Goal: Information Seeking & Learning: Learn about a topic

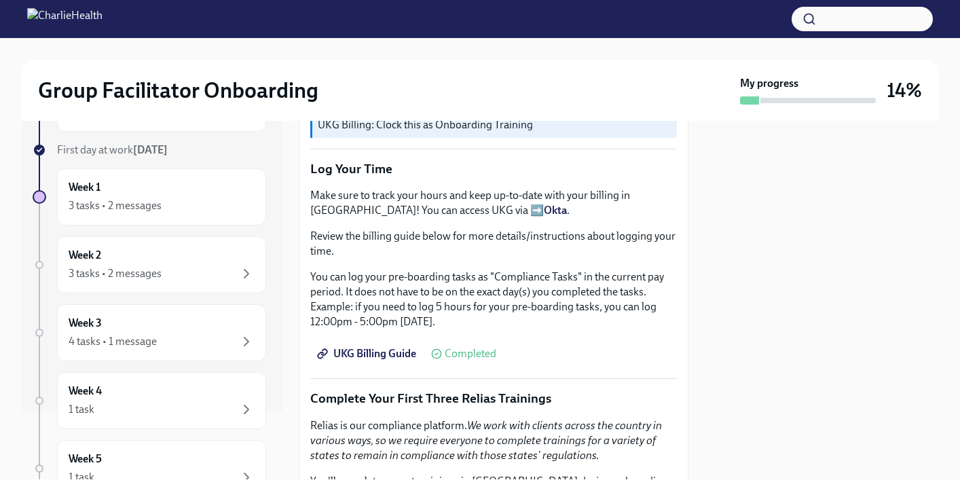
scroll to position [1770, 0]
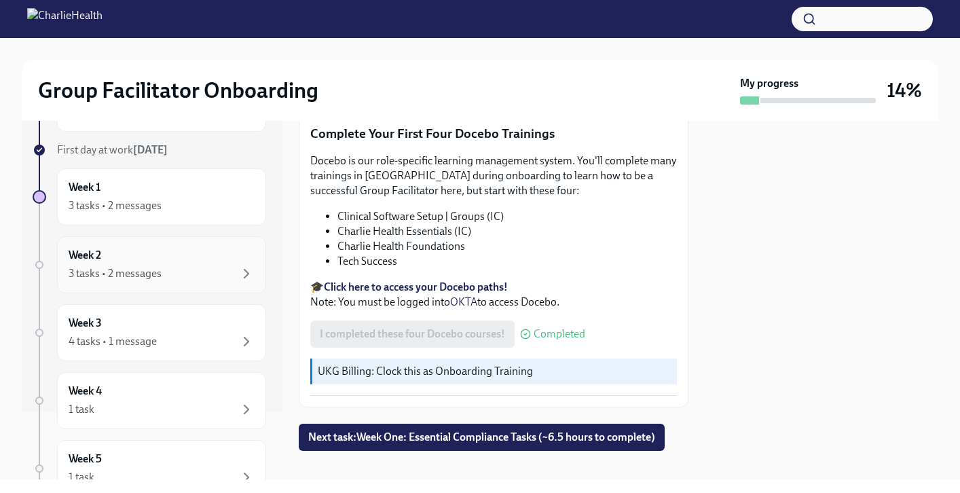
click at [164, 268] on div "3 tasks • 2 messages" at bounding box center [162, 273] width 186 height 16
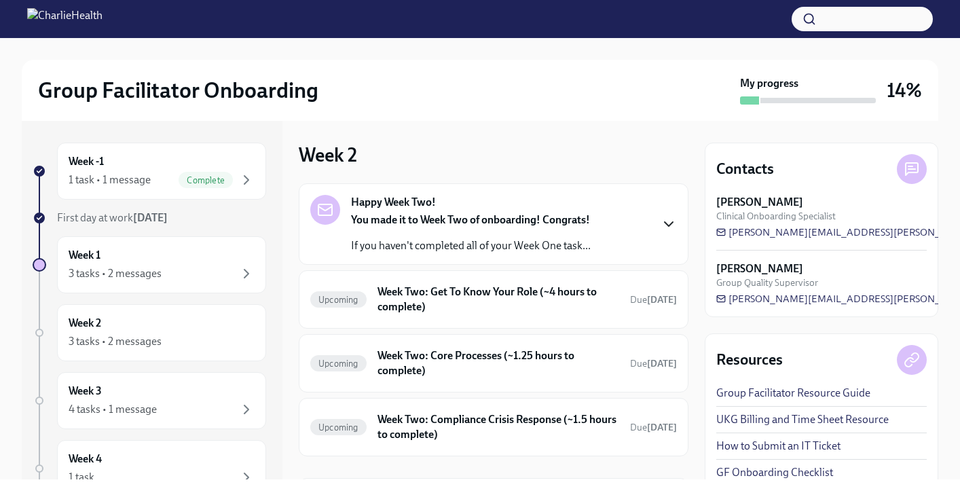
click at [668, 221] on icon "button" at bounding box center [668, 224] width 16 height 16
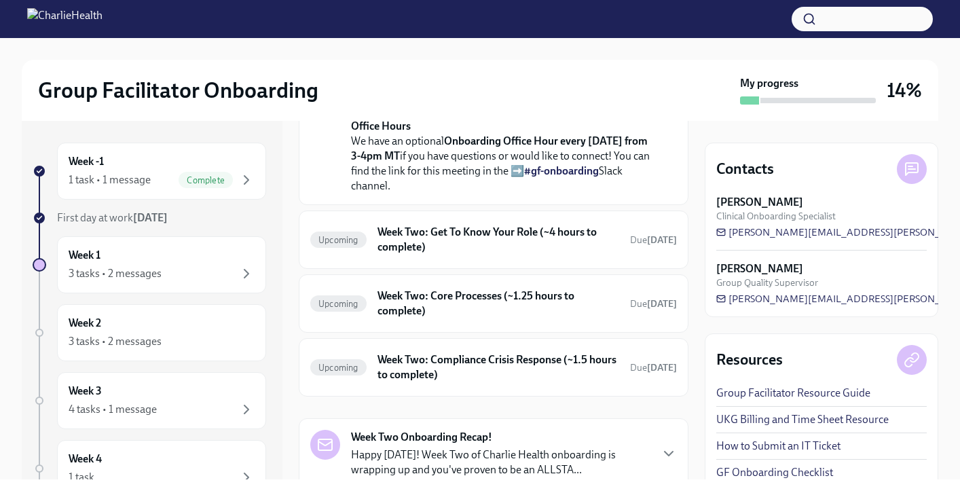
scroll to position [399, 0]
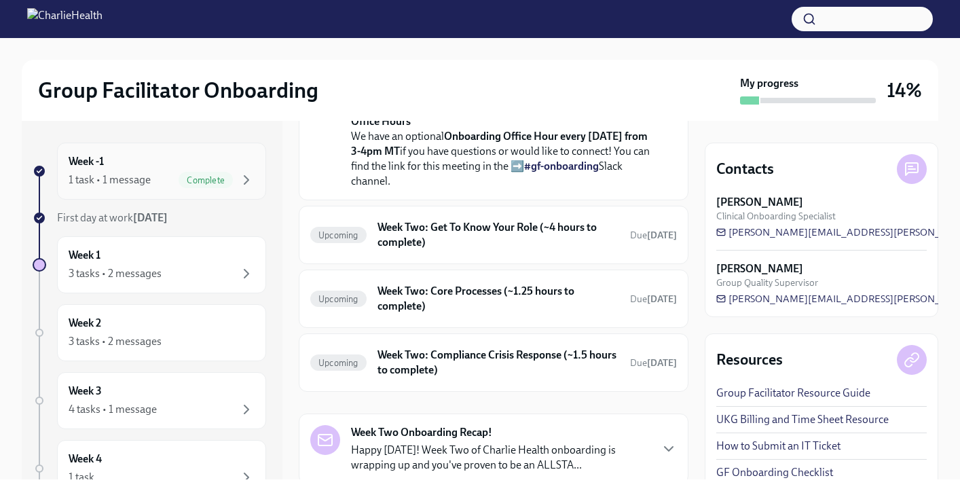
click at [164, 166] on div "Week -1 1 task • 1 message Complete" at bounding box center [162, 171] width 186 height 34
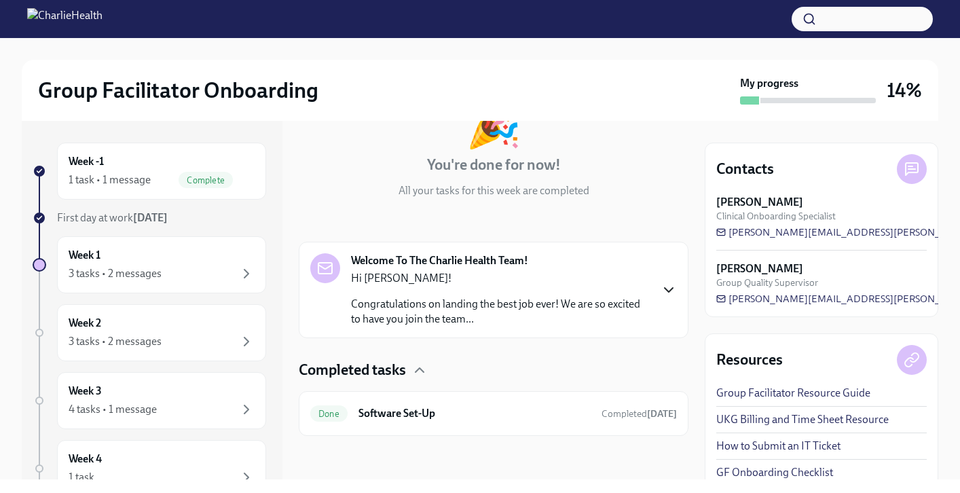
click at [673, 289] on icon "button" at bounding box center [668, 290] width 16 height 16
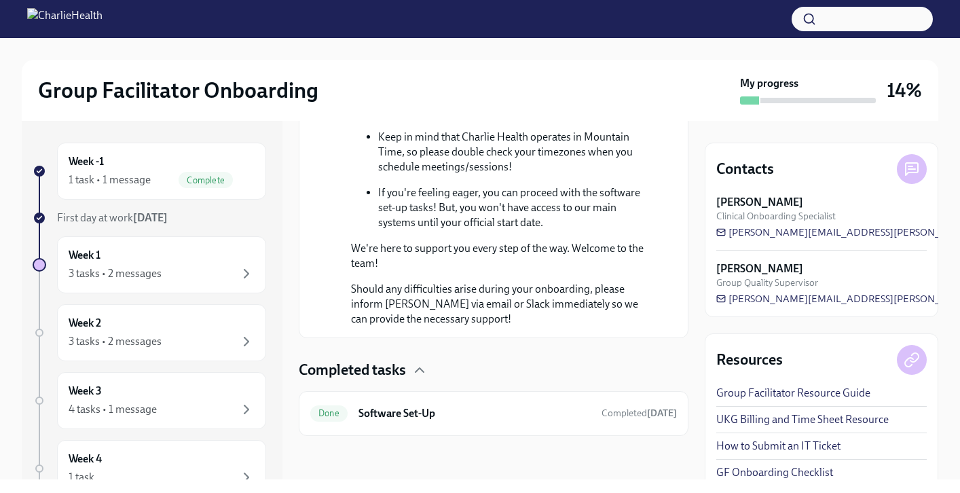
scroll to position [902, 0]
click at [410, 379] on div "Completed tasks" at bounding box center [494, 370] width 390 height 20
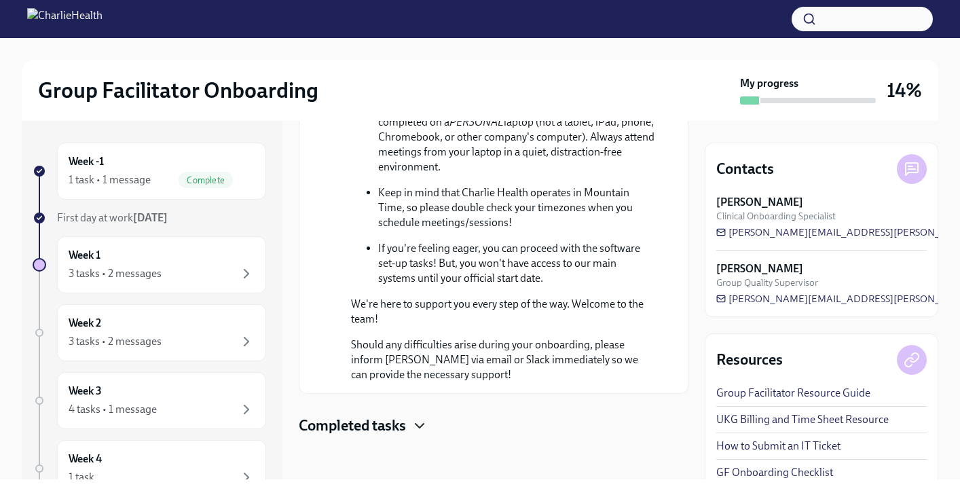
click at [425, 429] on icon "button" at bounding box center [419, 425] width 16 height 16
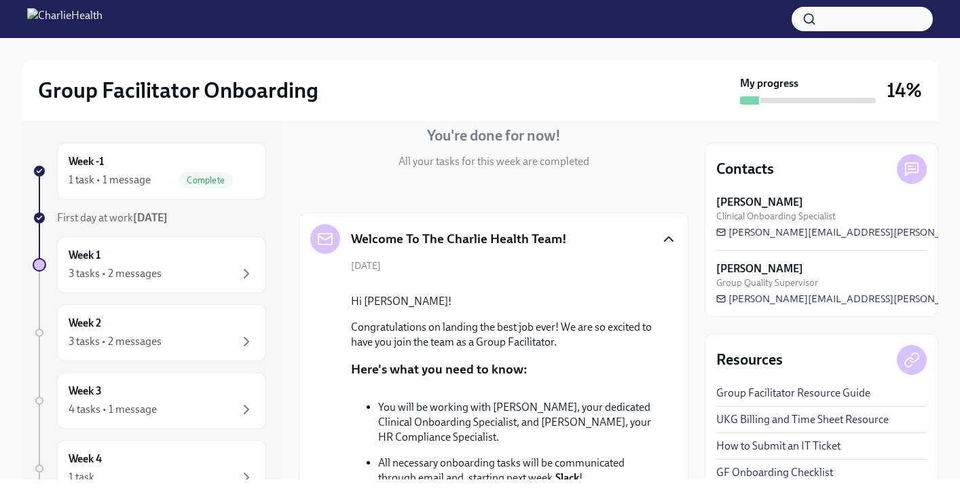
scroll to position [0, 0]
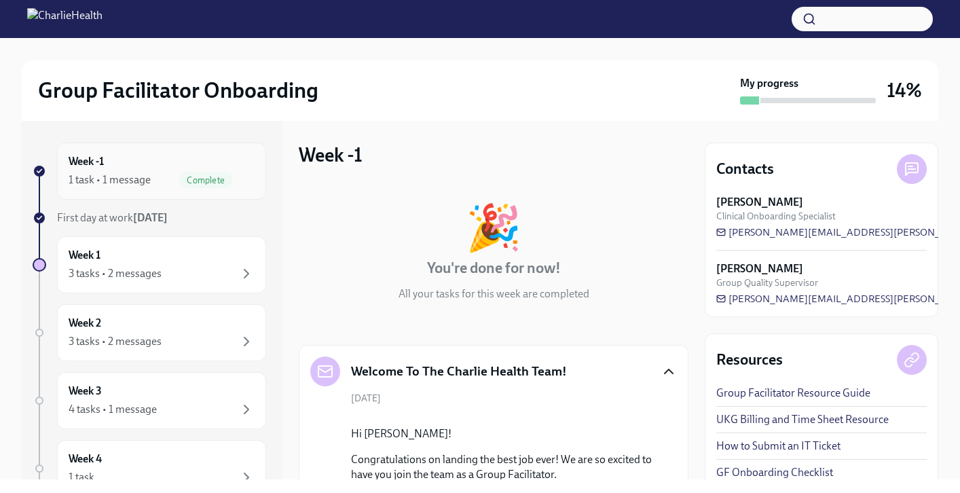
click at [139, 187] on div "1 task • 1 message Complete" at bounding box center [162, 180] width 186 height 16
click at [187, 263] on div "Week 1 3 tasks • 2 messages" at bounding box center [162, 265] width 186 height 34
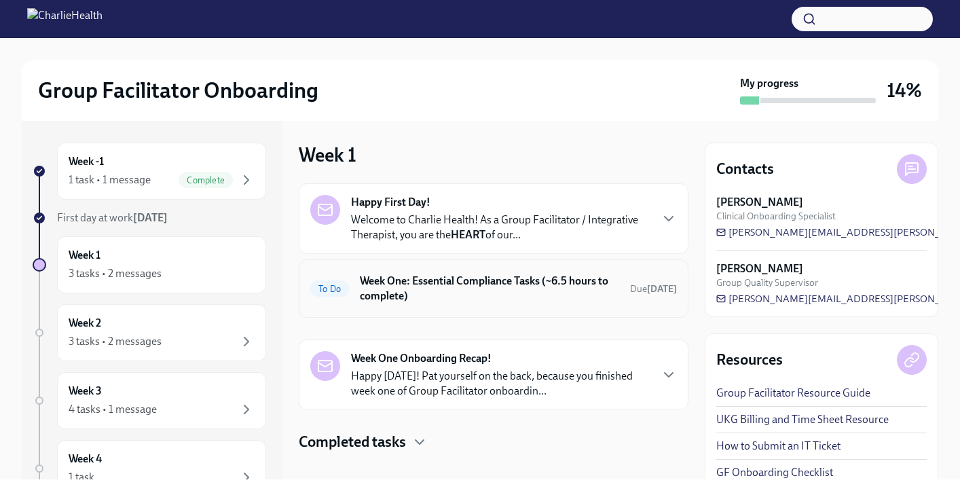
scroll to position [16, 0]
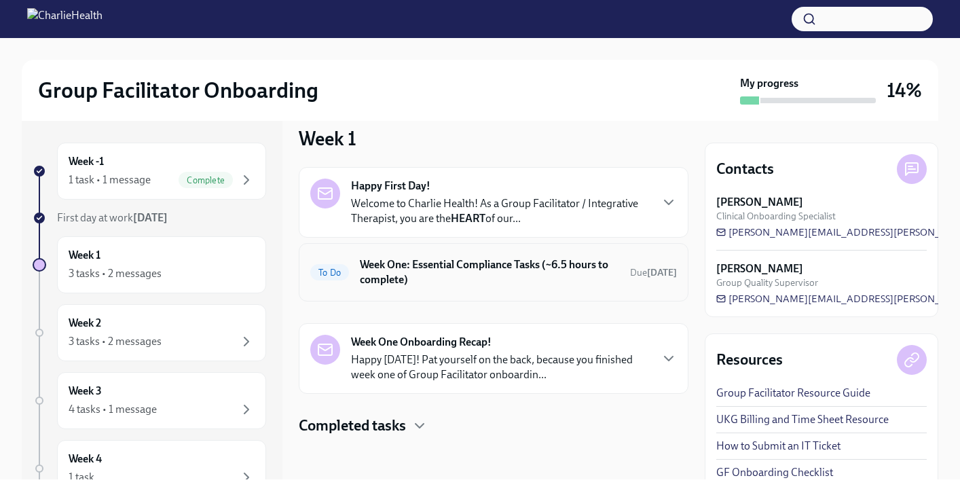
click at [390, 276] on h6 "Week One: Essential Compliance Tasks (~6.5 hours to complete)" at bounding box center [489, 272] width 259 height 30
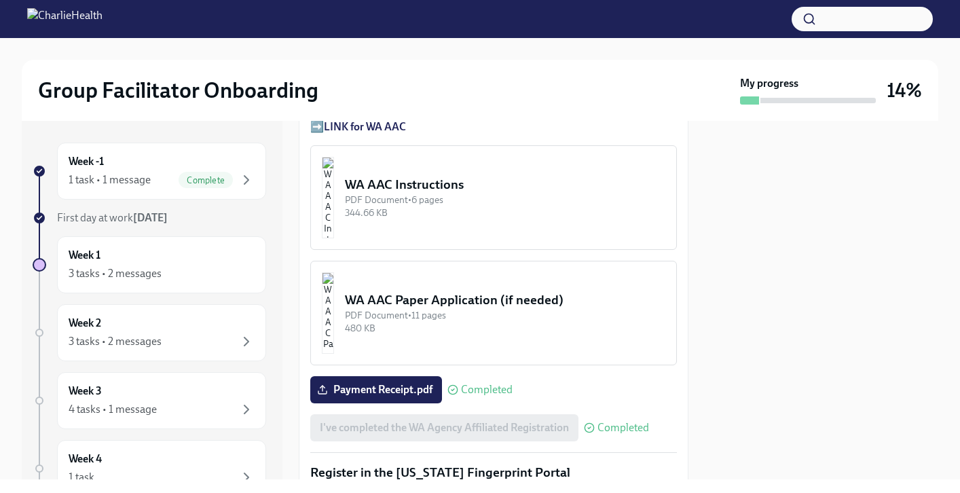
scroll to position [1314, 0]
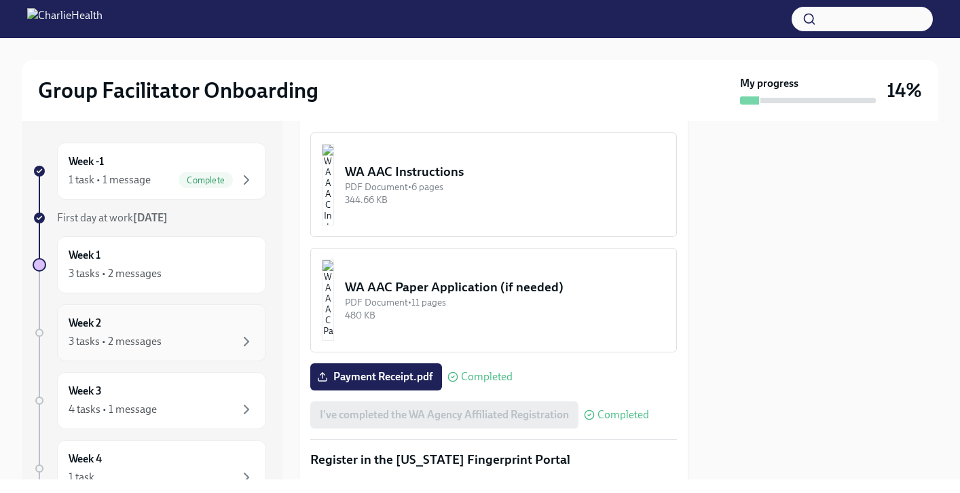
click at [134, 337] on div "3 tasks • 2 messages" at bounding box center [115, 341] width 93 height 15
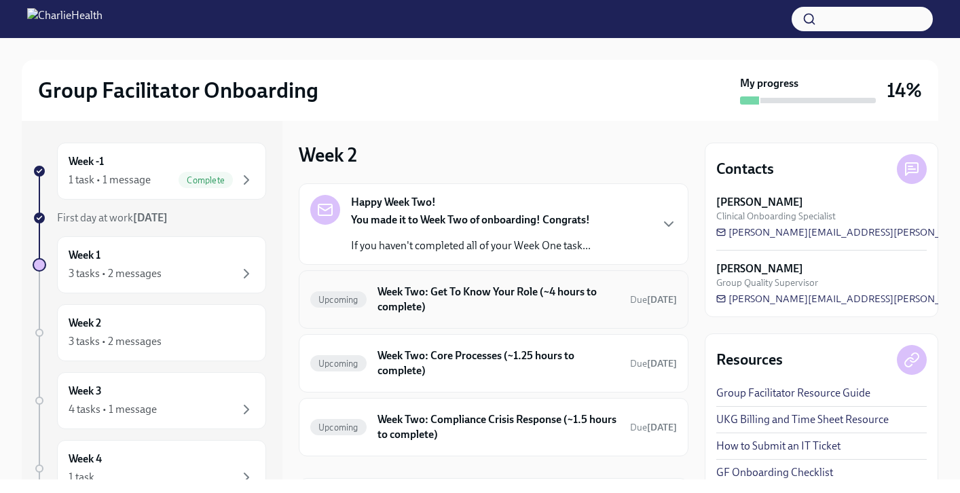
click at [432, 319] on div "Upcoming Week Two: Get To Know Your Role (~4 hours to complete) Due [DATE]" at bounding box center [494, 299] width 390 height 58
click at [428, 295] on h6 "Week Two: Get To Know Your Role (~4 hours to complete)" at bounding box center [498, 299] width 242 height 30
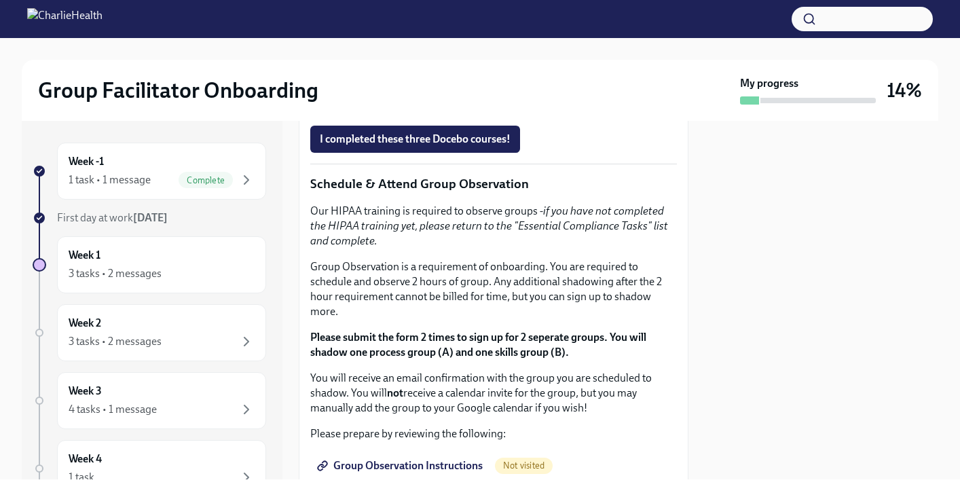
scroll to position [680, 0]
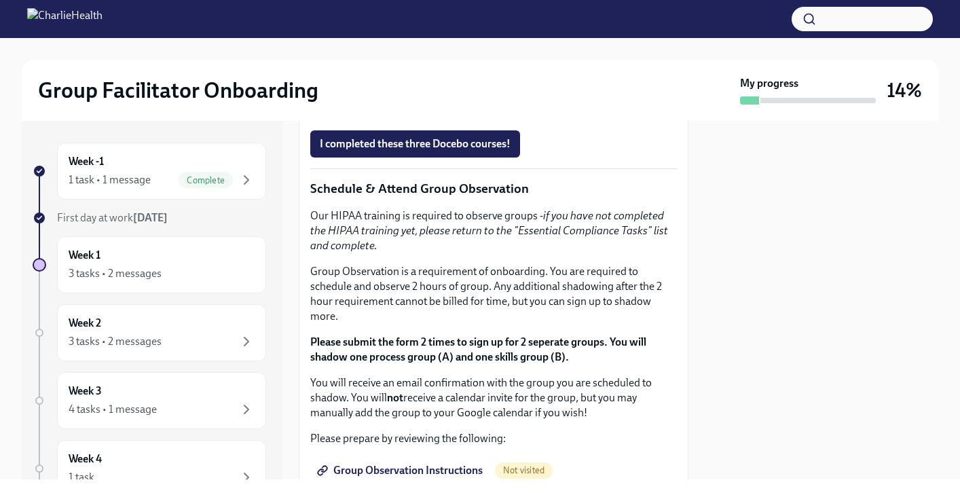
click at [437, 92] on strong "Click here to access your Docebo!" at bounding box center [401, 85] width 155 height 13
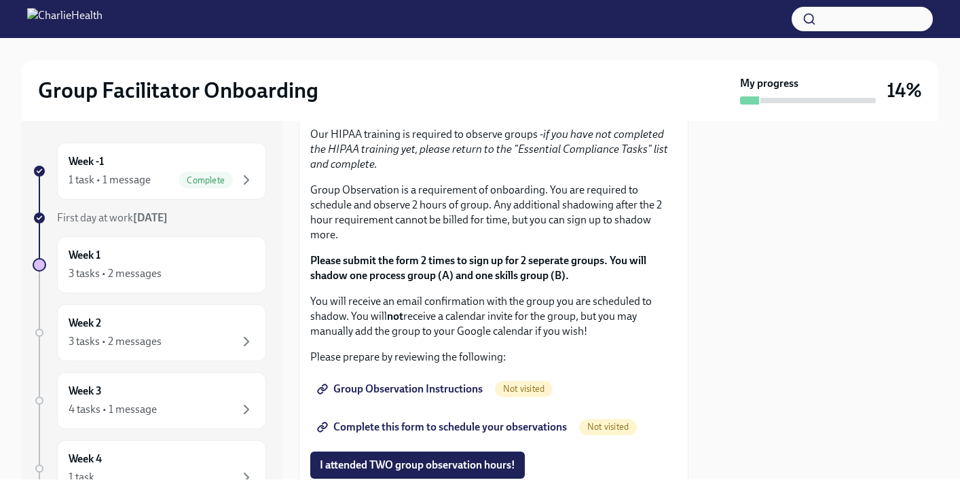
scroll to position [736, 0]
